Goal: Ask a question

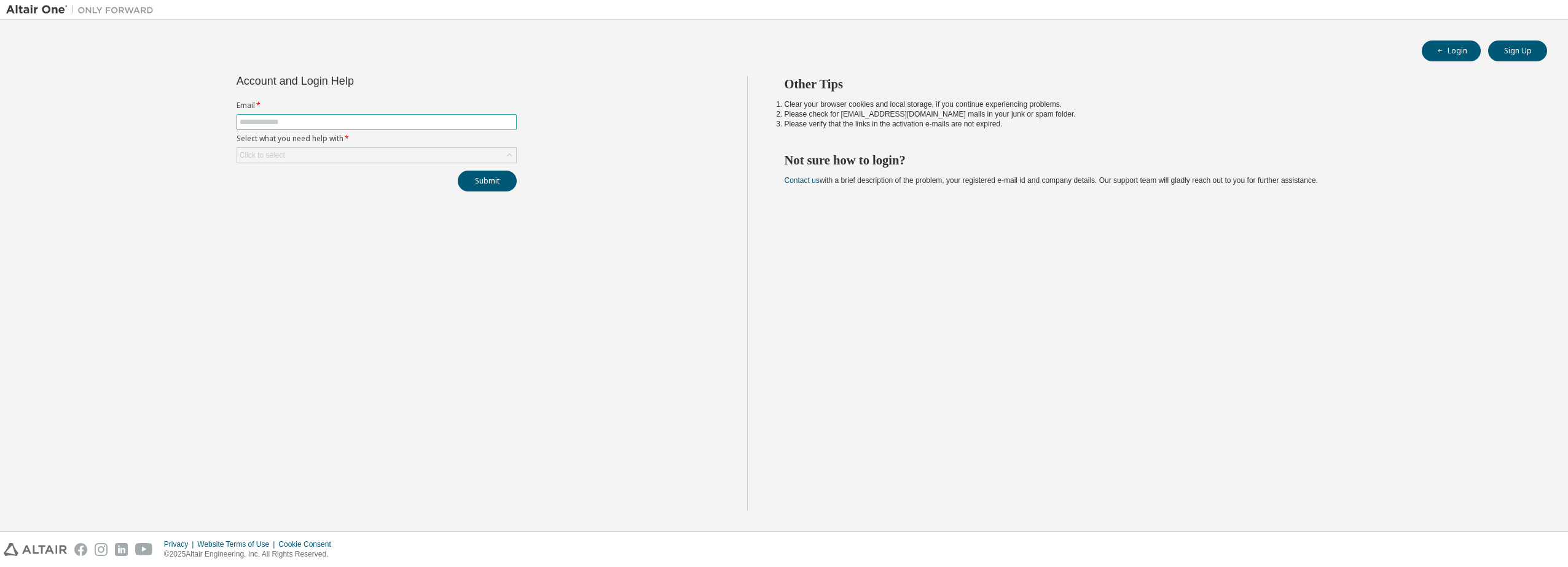
click at [305, 122] on input "text" at bounding box center [376, 122] width 274 height 10
type input "**********"
click at [319, 154] on div "Click to select" at bounding box center [376, 155] width 279 height 14
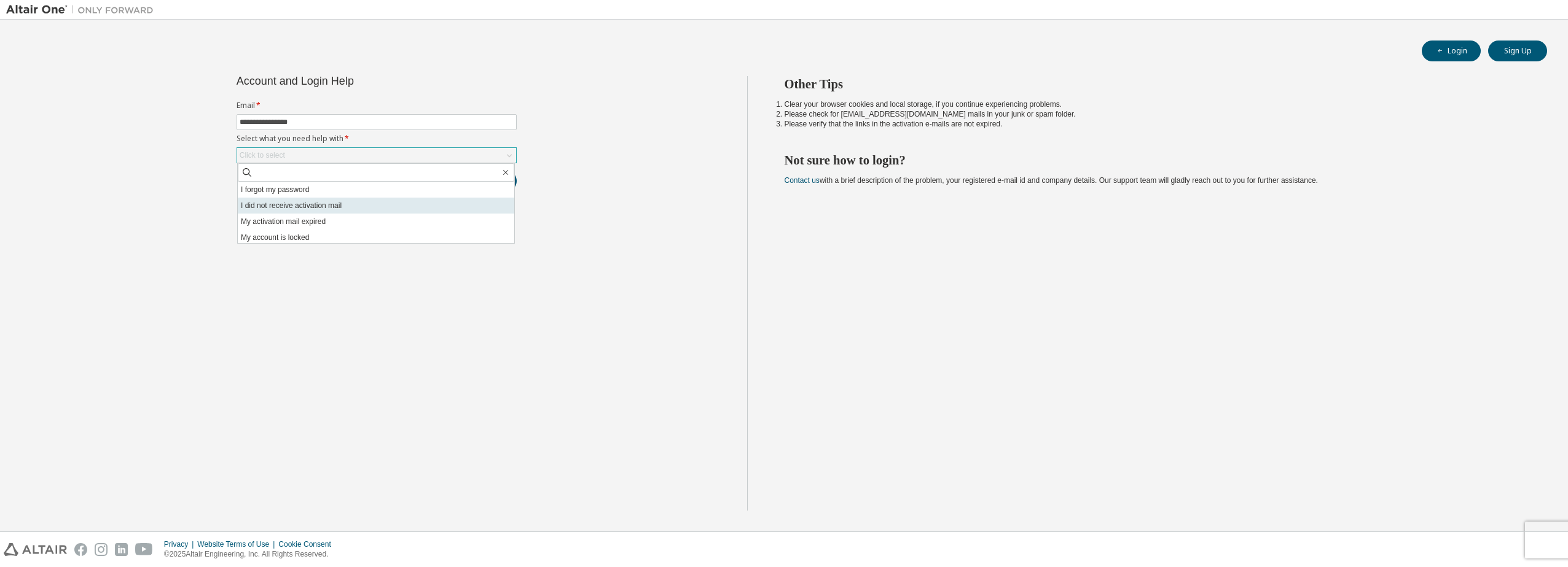
scroll to position [35, 0]
click at [324, 219] on li "I want to reset multi-factor authentication" at bounding box center [376, 219] width 277 height 16
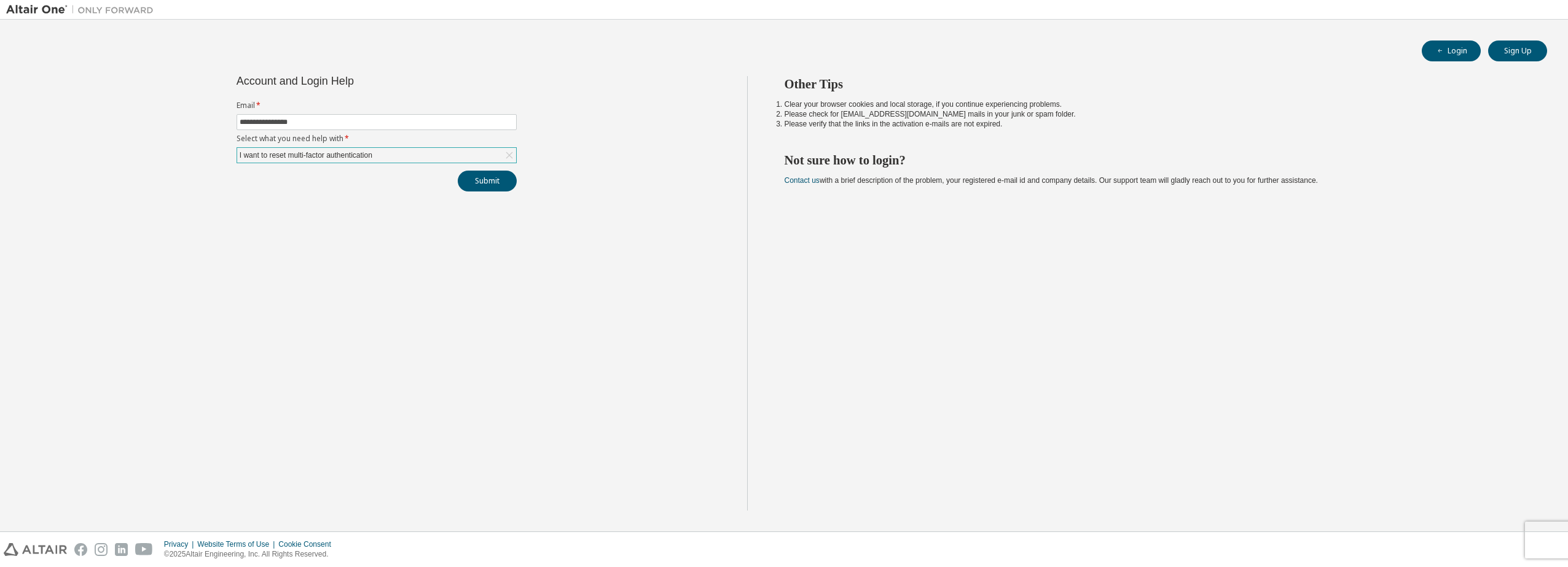
click at [395, 159] on div "I want to reset multi-factor authentication" at bounding box center [376, 155] width 279 height 14
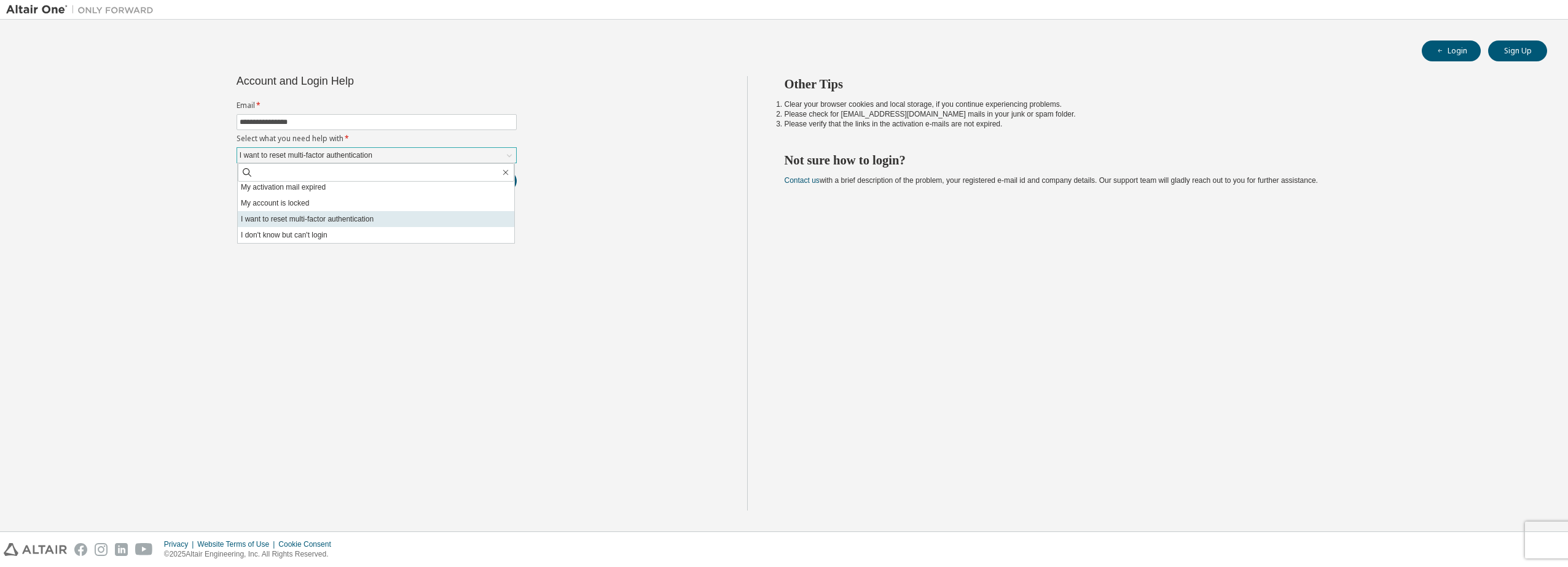
click at [327, 220] on li "I want to reset multi-factor authentication" at bounding box center [376, 219] width 277 height 16
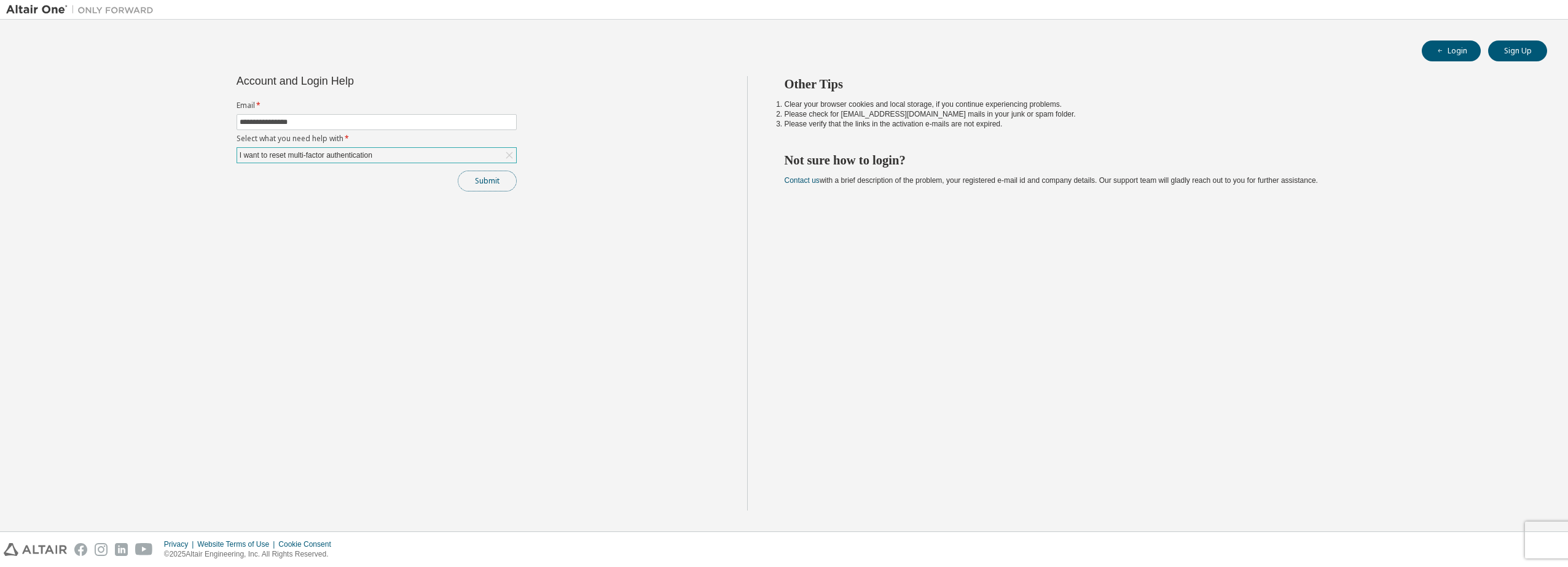
click at [495, 180] on button "Submit" at bounding box center [487, 181] width 59 height 21
click at [1540, 534] on icon "button" at bounding box center [1542, 534] width 8 height 8
click at [510, 185] on button "Submit" at bounding box center [487, 181] width 59 height 21
click at [1481, 537] on link "Altair support" at bounding box center [1486, 534] width 49 height 11
click at [509, 159] on icon at bounding box center [510, 156] width 13 height 13
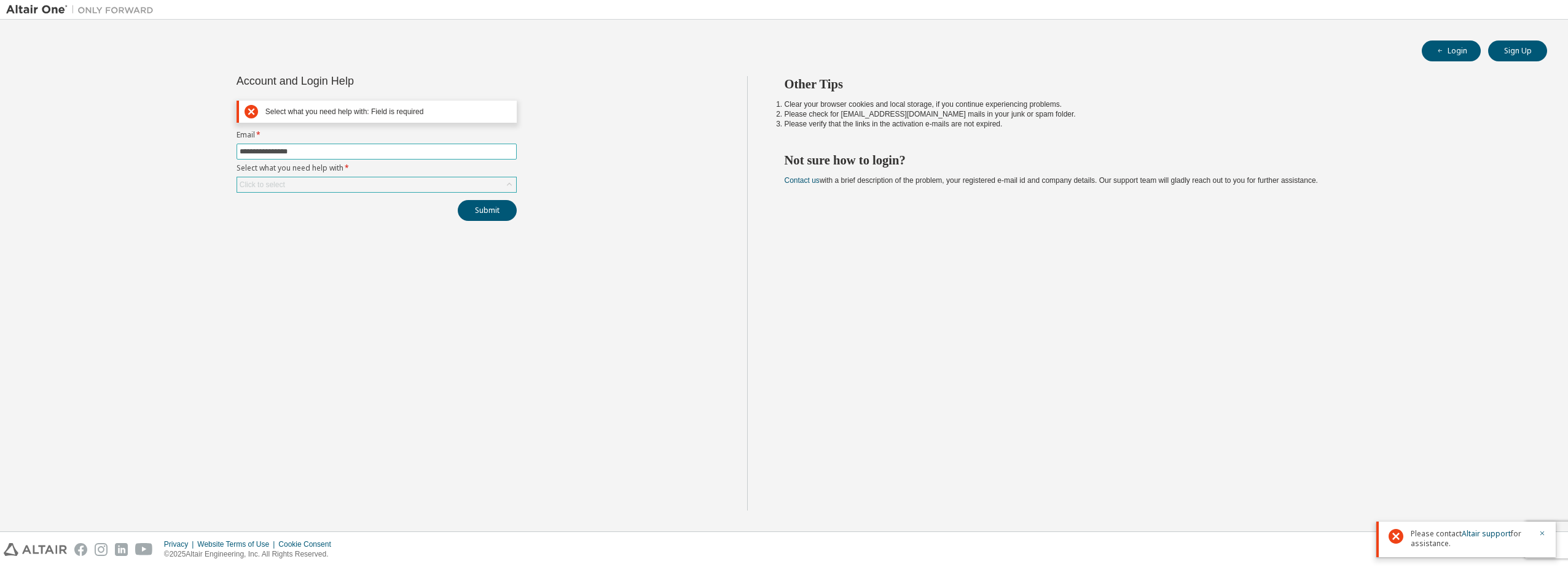
drag, startPoint x: 319, startPoint y: 152, endPoint x: 216, endPoint y: 155, distance: 103.0
click at [216, 155] on div "**********" at bounding box center [376, 293] width 741 height 435
click at [44, 11] on img at bounding box center [83, 10] width 153 height 13
click at [1479, 532] on link "Altair support" at bounding box center [1486, 534] width 49 height 11
